Goal: Task Accomplishment & Management: Use online tool/utility

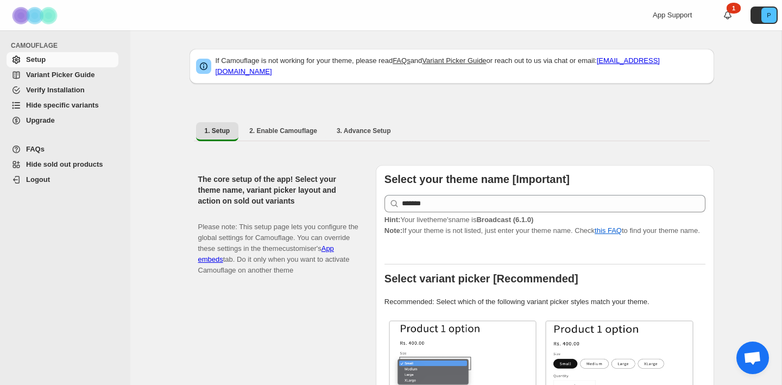
click at [75, 105] on span "Hide specific variants" at bounding box center [62, 105] width 73 height 8
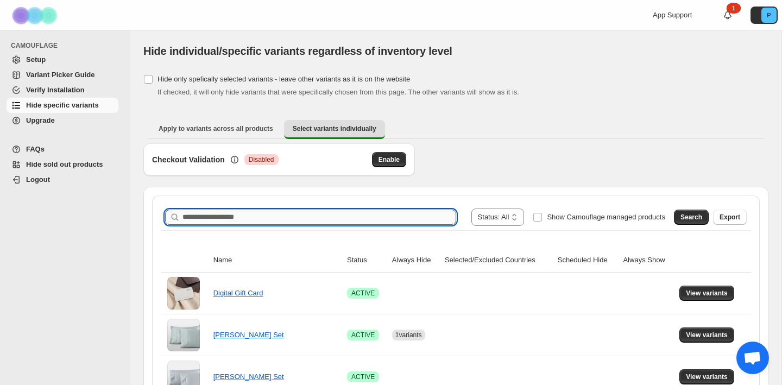
click at [286, 214] on input "Search product name" at bounding box center [319, 217] width 274 height 15
click at [685, 217] on span "Search" at bounding box center [691, 217] width 22 height 9
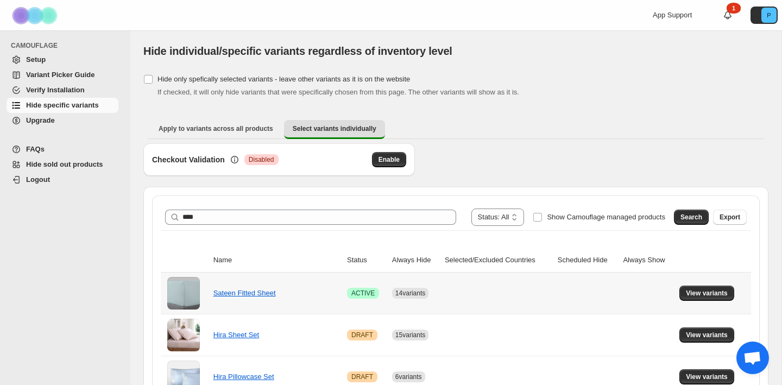
scroll to position [144, 0]
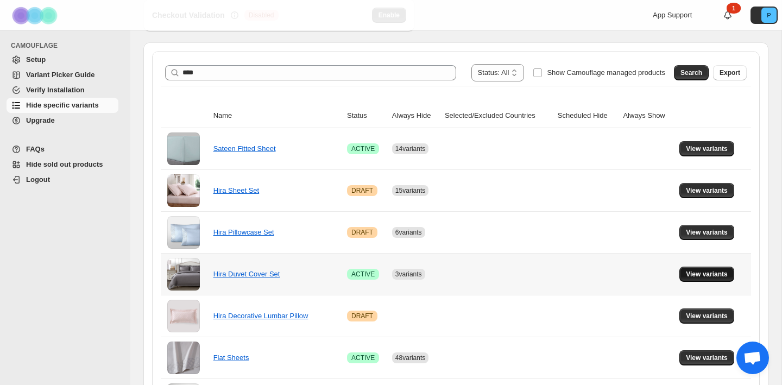
click at [694, 275] on span "View variants" at bounding box center [707, 274] width 42 height 9
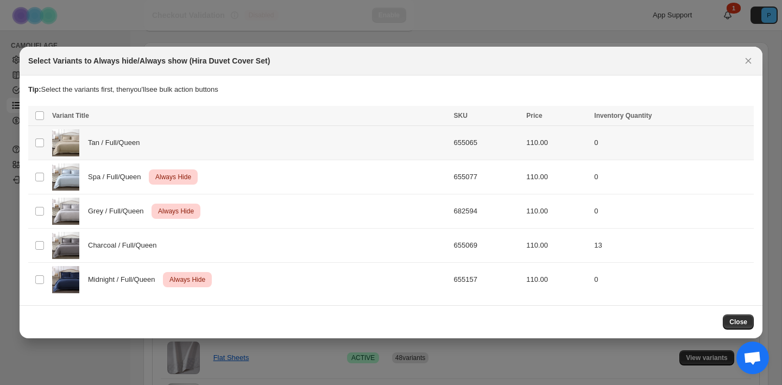
click at [373, 141] on div "Tan / Full/Queen" at bounding box center [249, 142] width 395 height 27
click at [508, 115] on span "Always hide" at bounding box center [509, 116] width 37 height 9
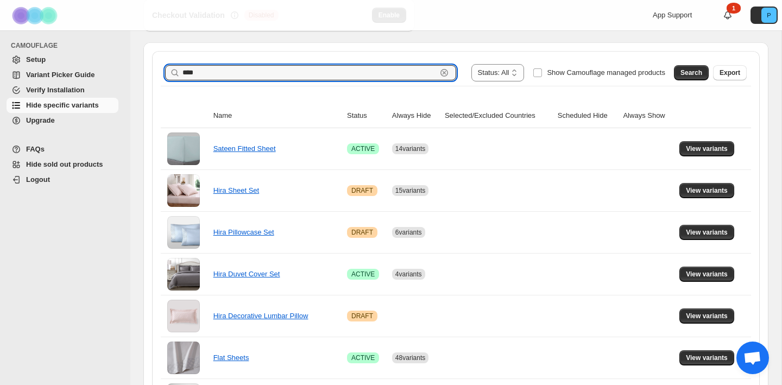
drag, startPoint x: 186, startPoint y: 72, endPoint x: 161, endPoint y: 71, distance: 24.5
click at [162, 71] on div "**********" at bounding box center [456, 73] width 590 height 26
type input "*"
type input "**********"
click at [693, 72] on span "Search" at bounding box center [691, 72] width 22 height 9
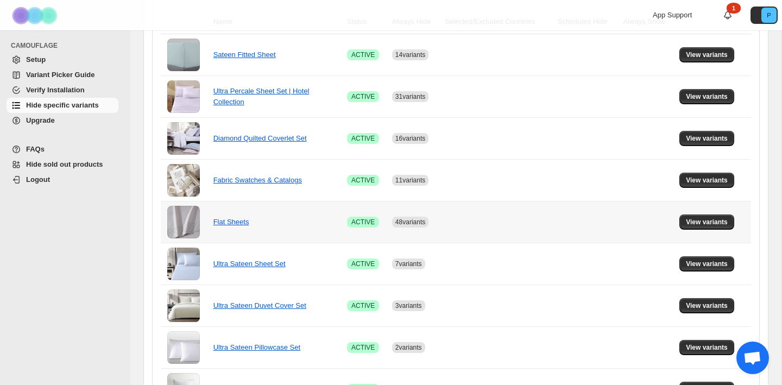
scroll to position [240, 0]
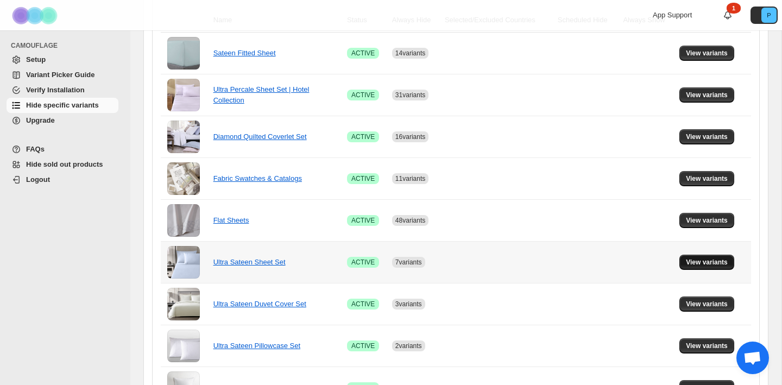
click at [711, 258] on span "View variants" at bounding box center [707, 262] width 42 height 9
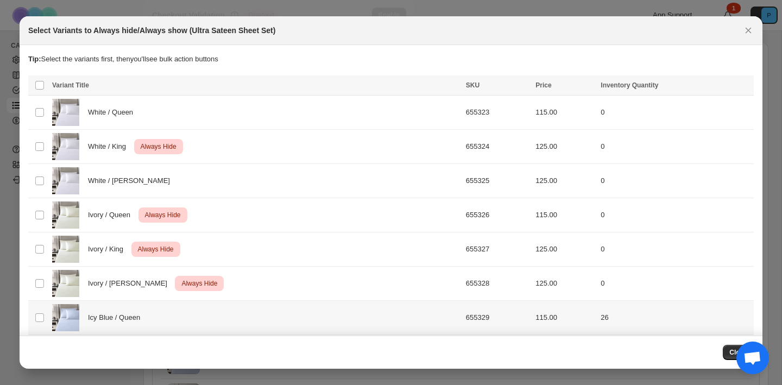
scroll to position [0, 0]
click at [387, 118] on div "White / Queen" at bounding box center [255, 112] width 407 height 27
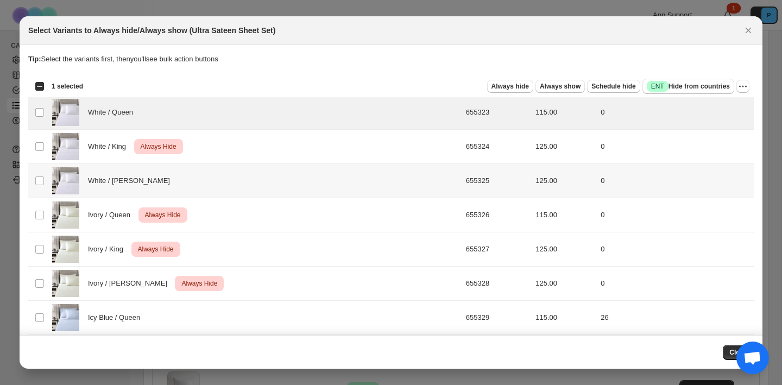
click at [425, 182] on div "White / Cal King" at bounding box center [255, 180] width 407 height 27
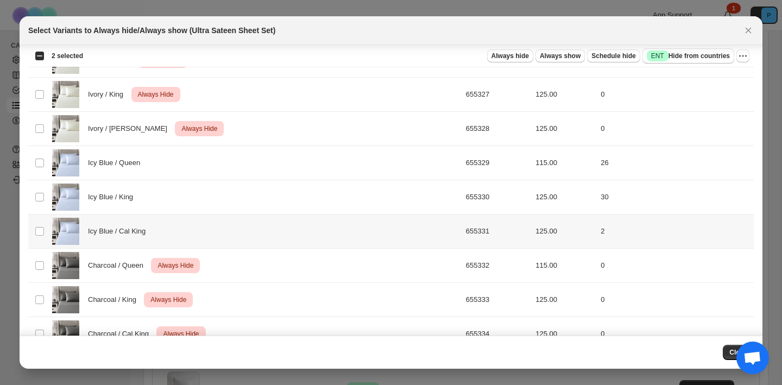
scroll to position [179, 0]
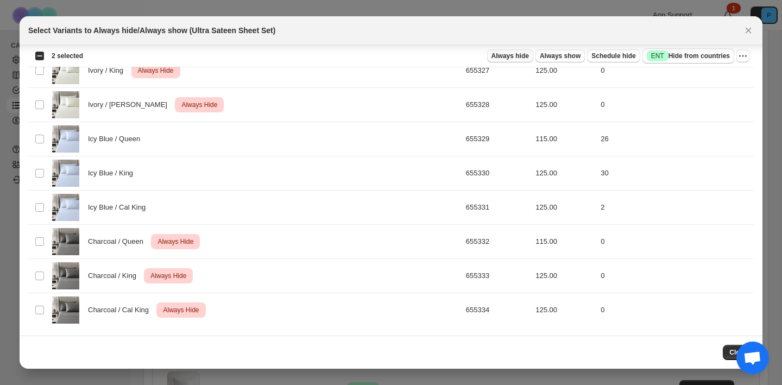
click at [507, 58] on span "Always hide" at bounding box center [509, 56] width 37 height 9
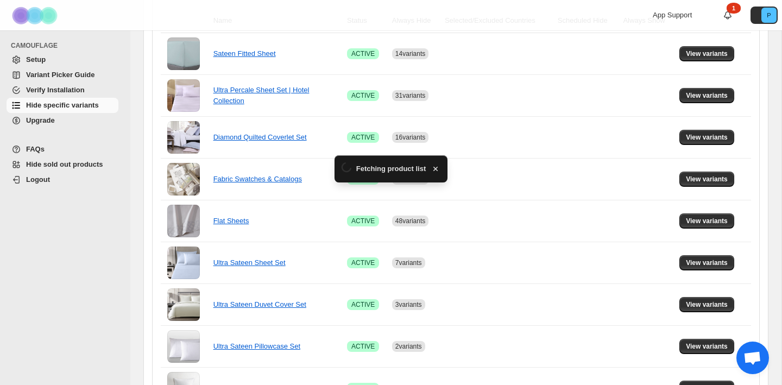
scroll to position [240, 0]
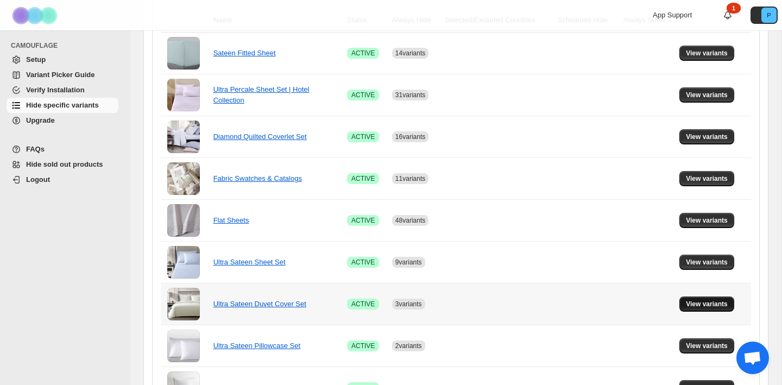
click at [704, 307] on span "View variants" at bounding box center [707, 304] width 42 height 9
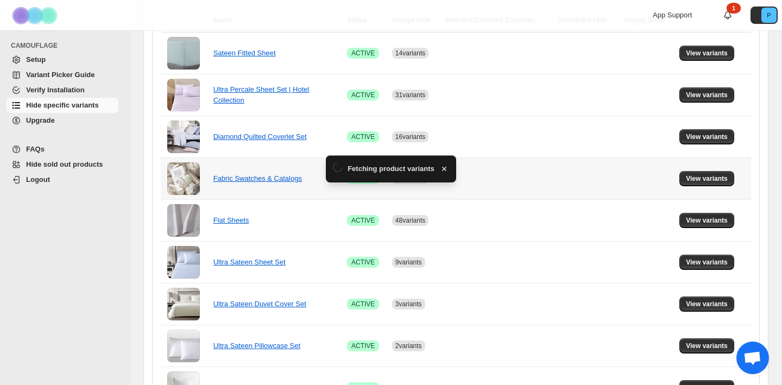
scroll to position [0, 0]
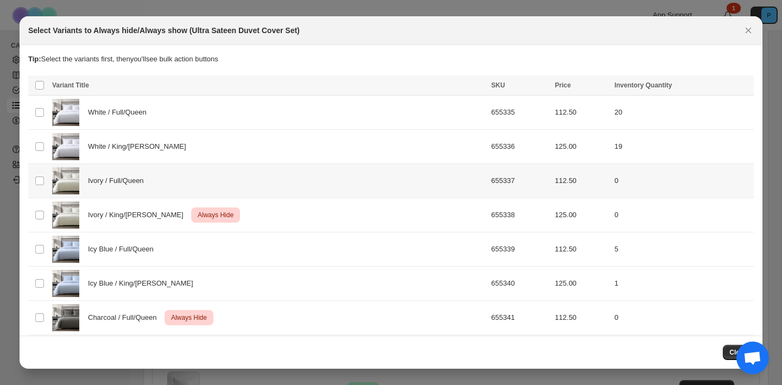
click at [282, 185] on div "Ivory / Full/Queen" at bounding box center [268, 180] width 433 height 27
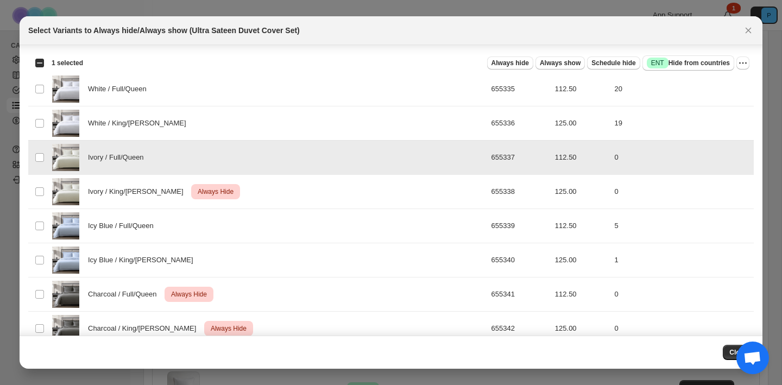
scroll to position [42, 0]
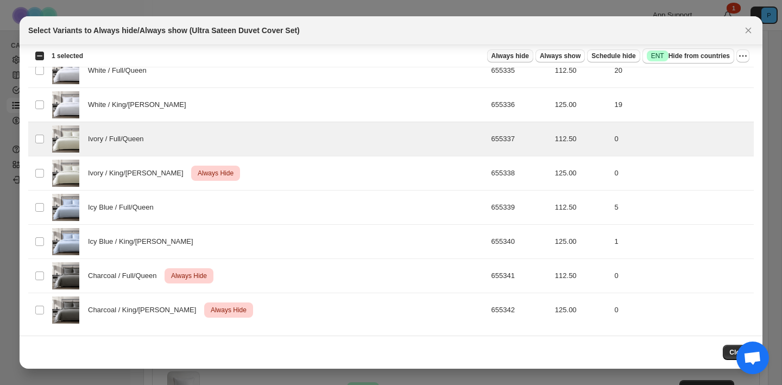
click at [503, 53] on span "Always hide" at bounding box center [509, 56] width 37 height 9
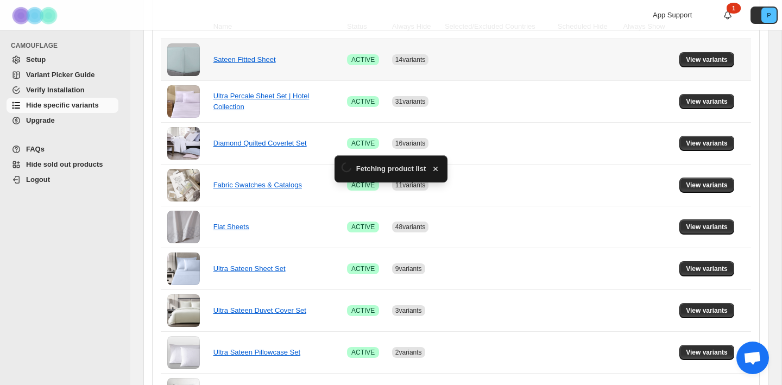
scroll to position [240, 0]
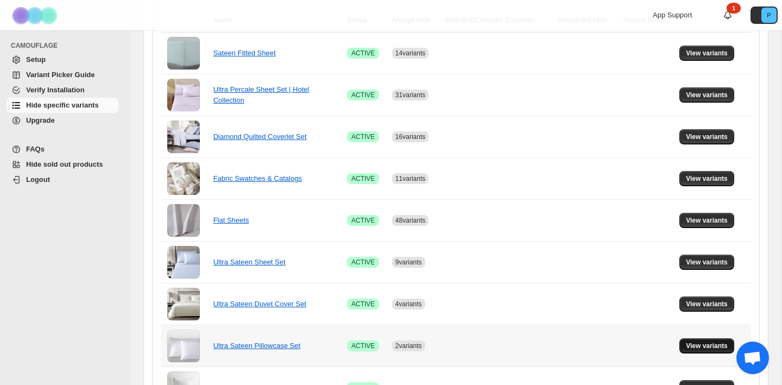
click at [717, 347] on span "View variants" at bounding box center [707, 345] width 42 height 9
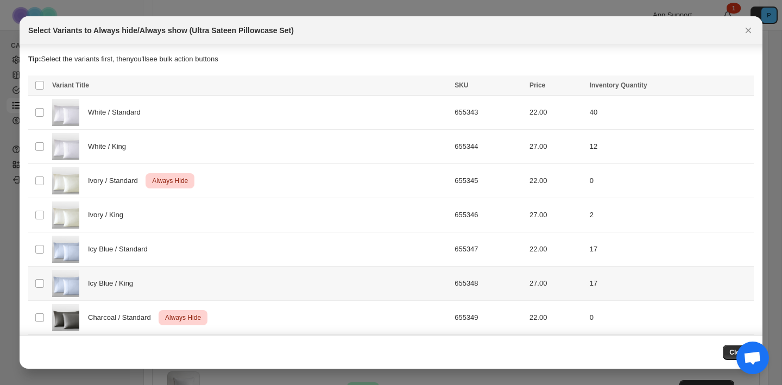
scroll to position [42, 0]
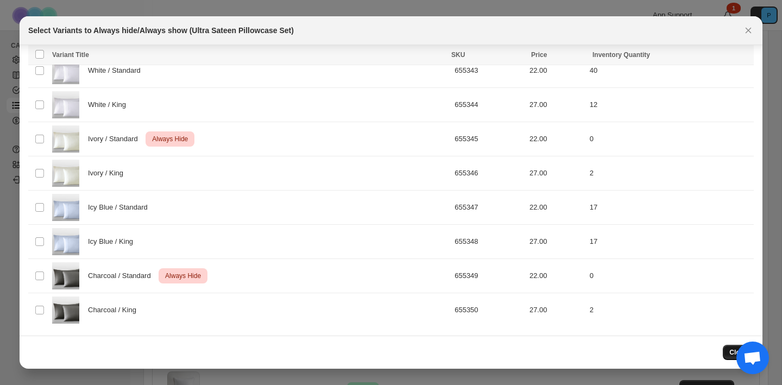
click at [724, 350] on button "Close" at bounding box center [738, 352] width 31 height 15
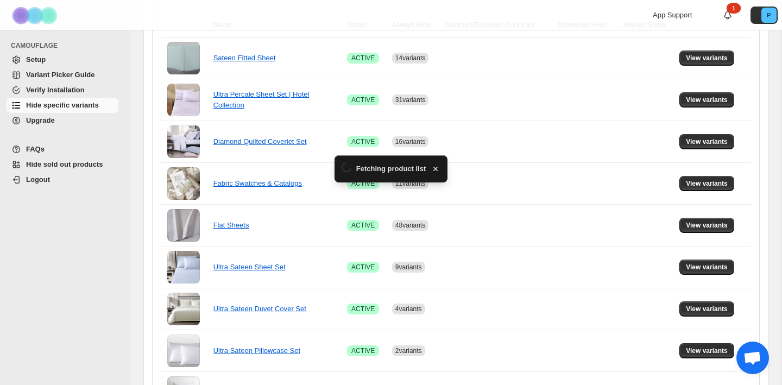
scroll to position [240, 0]
